Goal: Task Accomplishment & Management: Use online tool/utility

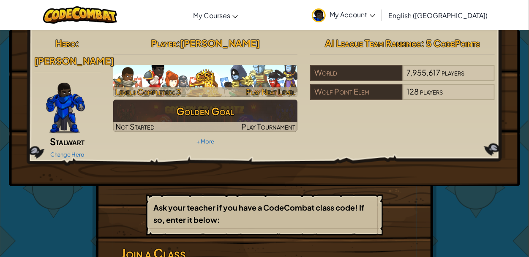
click at [241, 89] on div at bounding box center [205, 92] width 185 height 10
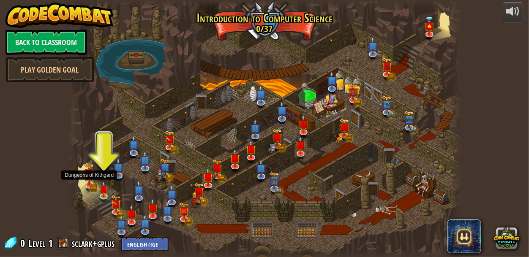
click at [90, 180] on img at bounding box center [89, 174] width 11 height 23
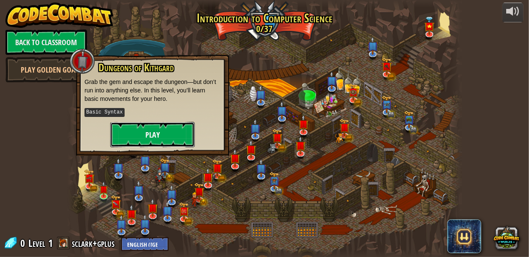
click at [146, 128] on button "Play" at bounding box center [152, 134] width 84 height 25
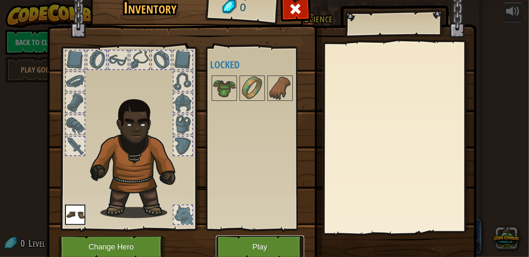
click at [229, 238] on button "Play" at bounding box center [260, 247] width 88 height 23
click at [229, 1] on html "powered by Back to Classroom Play Golden Goal Kithgard Gates Escape the Kithgar…" at bounding box center [264, 0] width 529 height 1
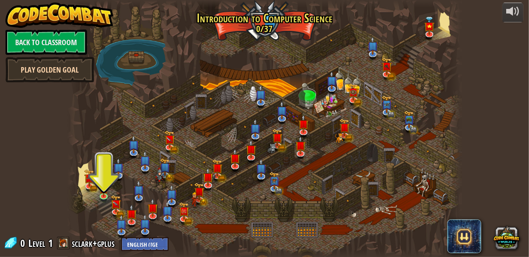
click at [54, 71] on link "Play Golden Goal" at bounding box center [49, 69] width 89 height 25
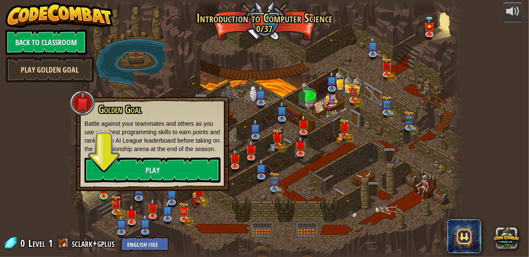
click at [54, 72] on link "Play Golden Goal" at bounding box center [49, 69] width 89 height 25
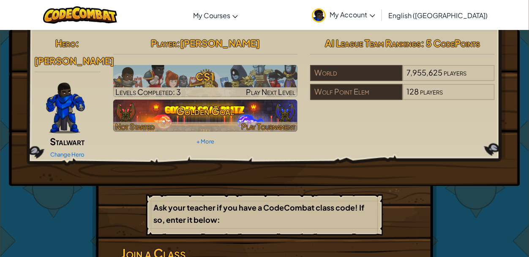
click at [192, 117] on h3 "Golden Goal" at bounding box center [205, 111] width 185 height 19
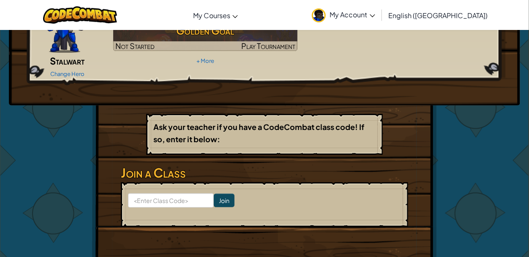
scroll to position [82, 0]
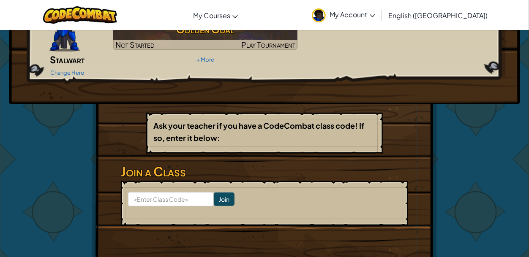
click at [156, 193] on form "Join" at bounding box center [264, 203] width 287 height 45
click at [164, 192] on input at bounding box center [171, 199] width 86 height 14
click at [165, 181] on form "Join" at bounding box center [264, 203] width 287 height 45
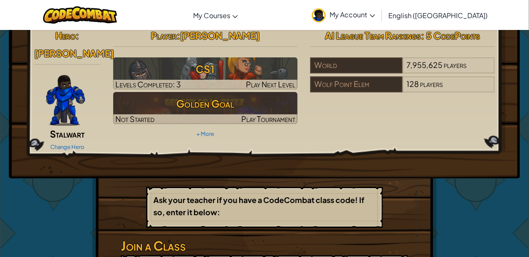
scroll to position [0, 0]
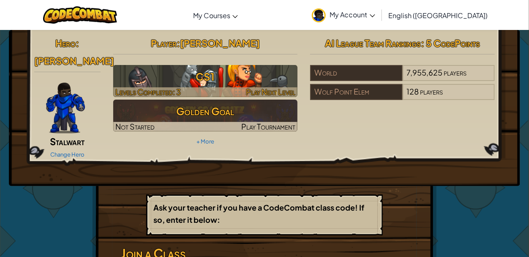
click at [237, 82] on h3 "CS1" at bounding box center [205, 76] width 185 height 19
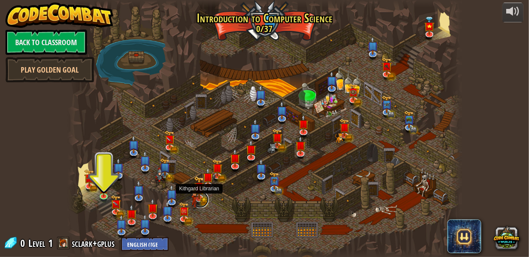
click at [205, 203] on link at bounding box center [200, 199] width 17 height 17
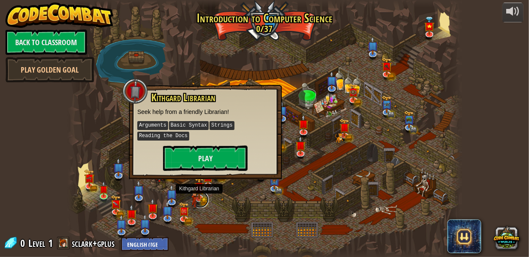
click at [206, 204] on link at bounding box center [200, 199] width 17 height 17
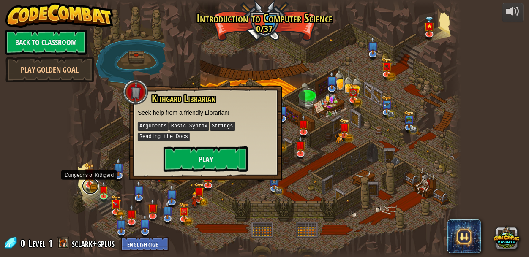
click at [95, 186] on link at bounding box center [90, 186] width 17 height 17
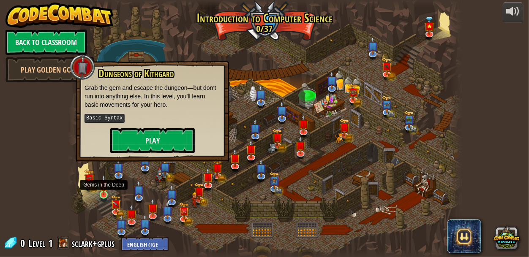
click at [103, 193] on img at bounding box center [103, 185] width 9 height 21
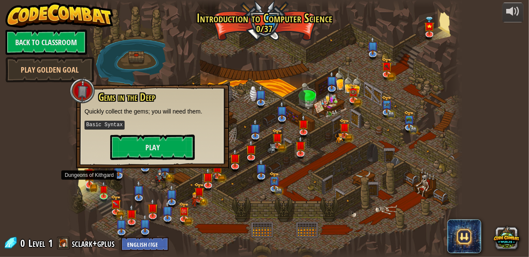
click at [87, 181] on img at bounding box center [89, 174] width 11 height 23
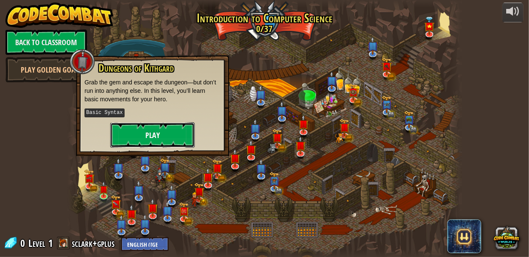
click at [127, 141] on button "Play" at bounding box center [152, 134] width 84 height 25
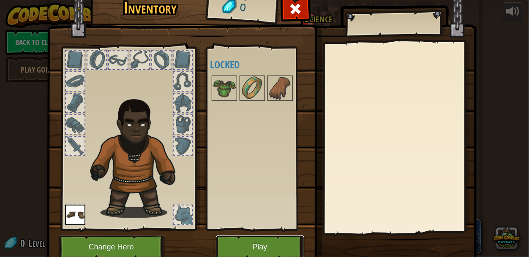
click at [268, 241] on button "Play" at bounding box center [260, 247] width 88 height 23
